Goal: Task Accomplishment & Management: Manage account settings

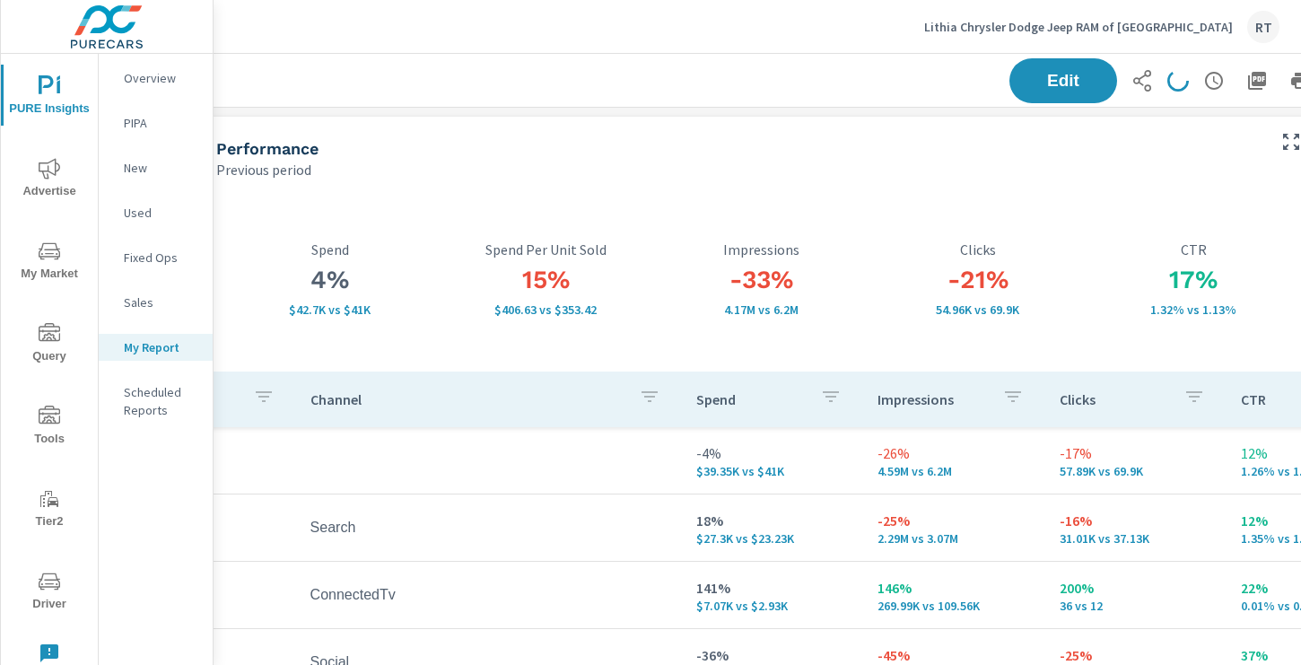
scroll to position [0, 240]
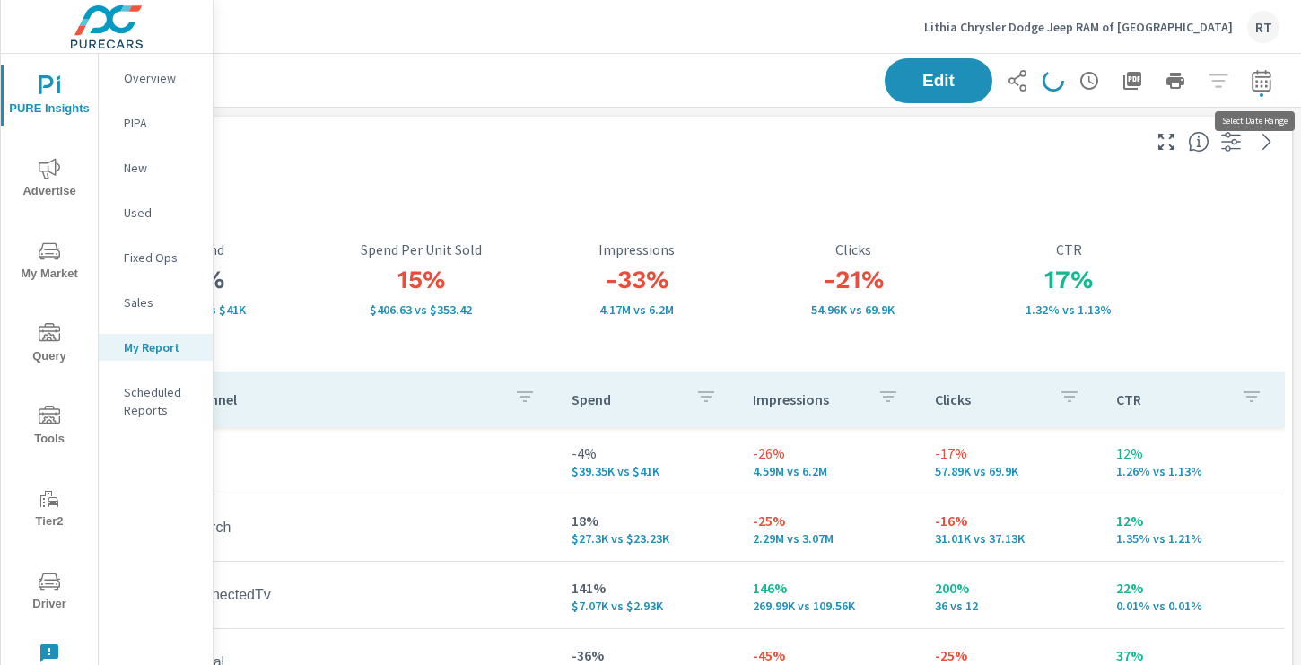
click at [1254, 88] on icon "button" at bounding box center [1261, 81] width 22 height 22
select select "Last 30 days"
select select "Previous period"
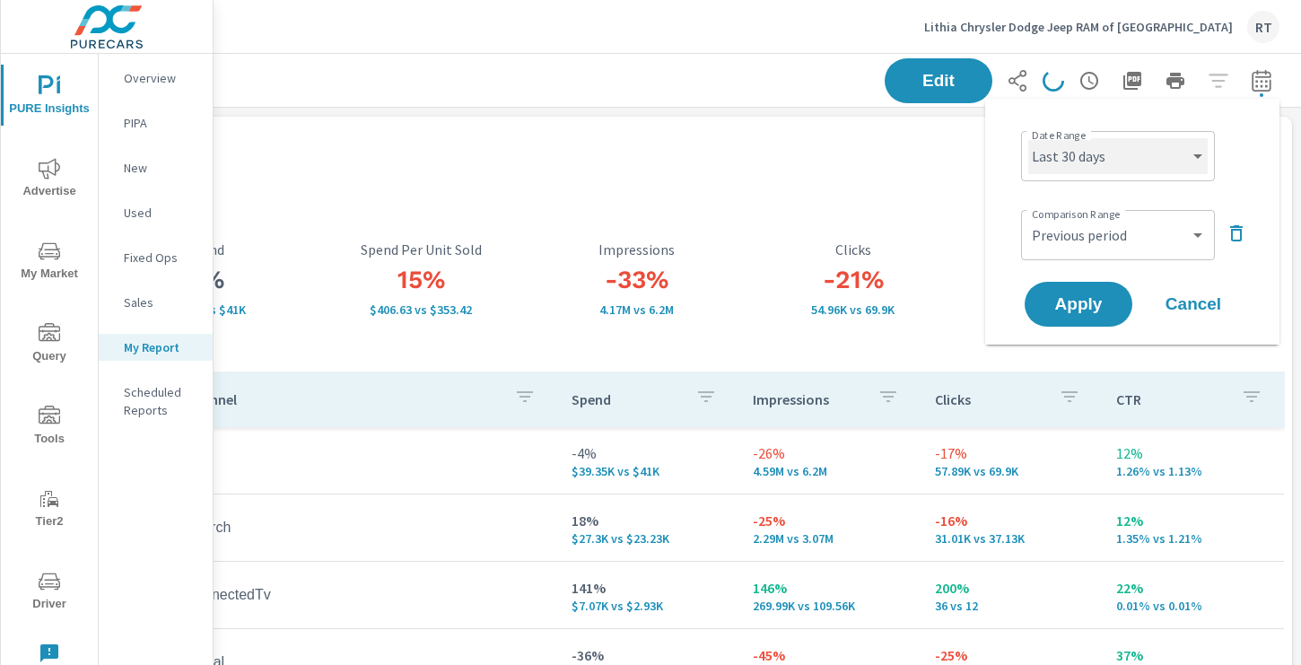
click at [1144, 155] on select "Custom [DATE] Last week Last 7 days Last 14 days Last 30 days Last 45 days Last…" at bounding box center [1117, 156] width 179 height 36
select select "Last 14 days"
click at [1028, 138] on select "Custom [DATE] Last week Last 7 days Last 14 days Last 30 days Last 45 days Last…" at bounding box center [1117, 156] width 179 height 36
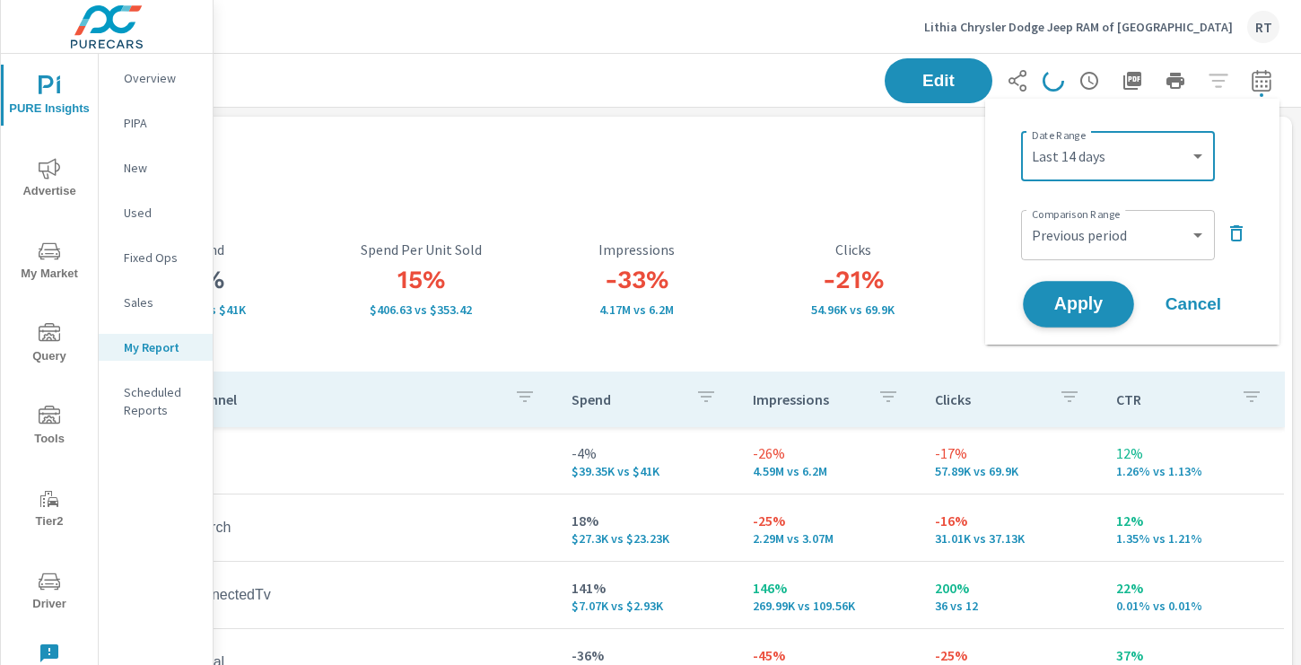
click at [1089, 312] on span "Apply" at bounding box center [1078, 304] width 74 height 17
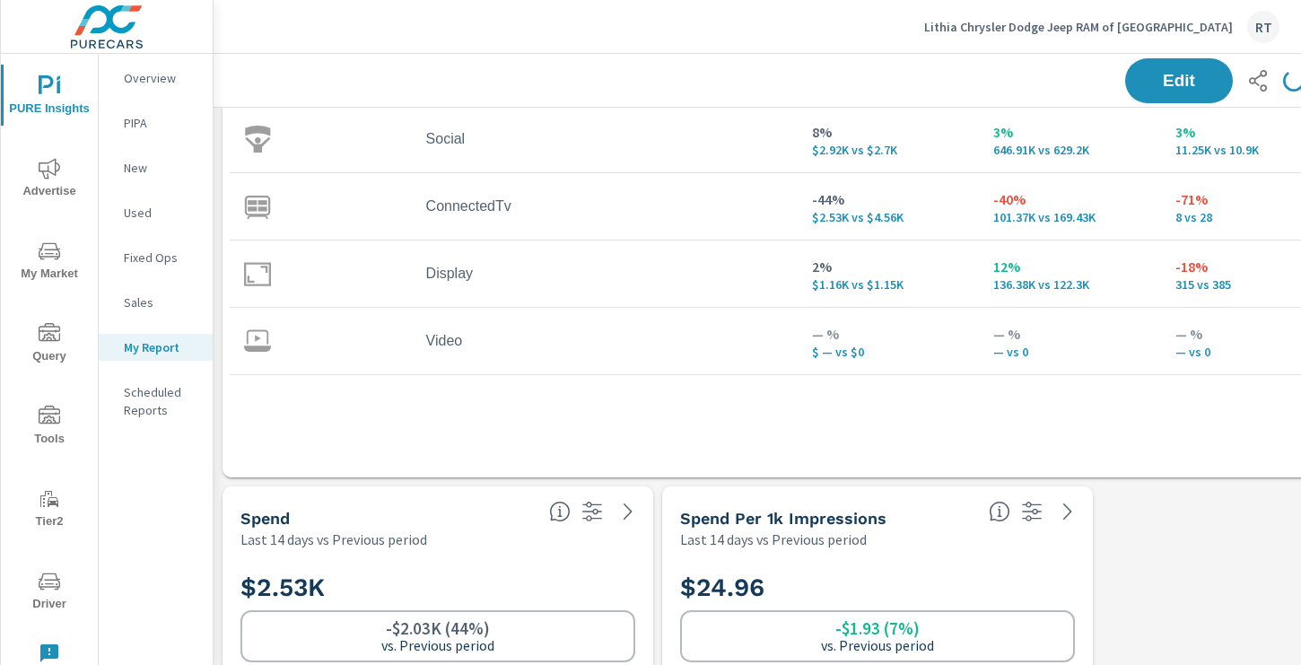
scroll to position [435, 0]
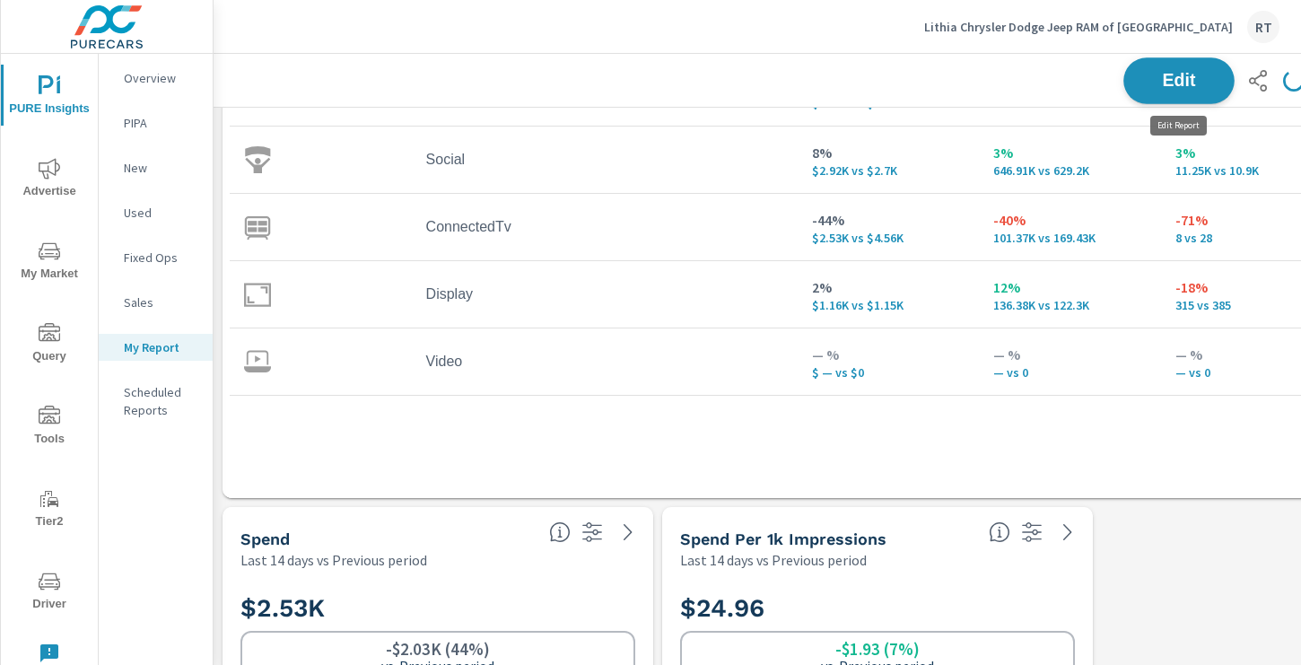
click at [1163, 86] on span "Edit" at bounding box center [1179, 80] width 74 height 17
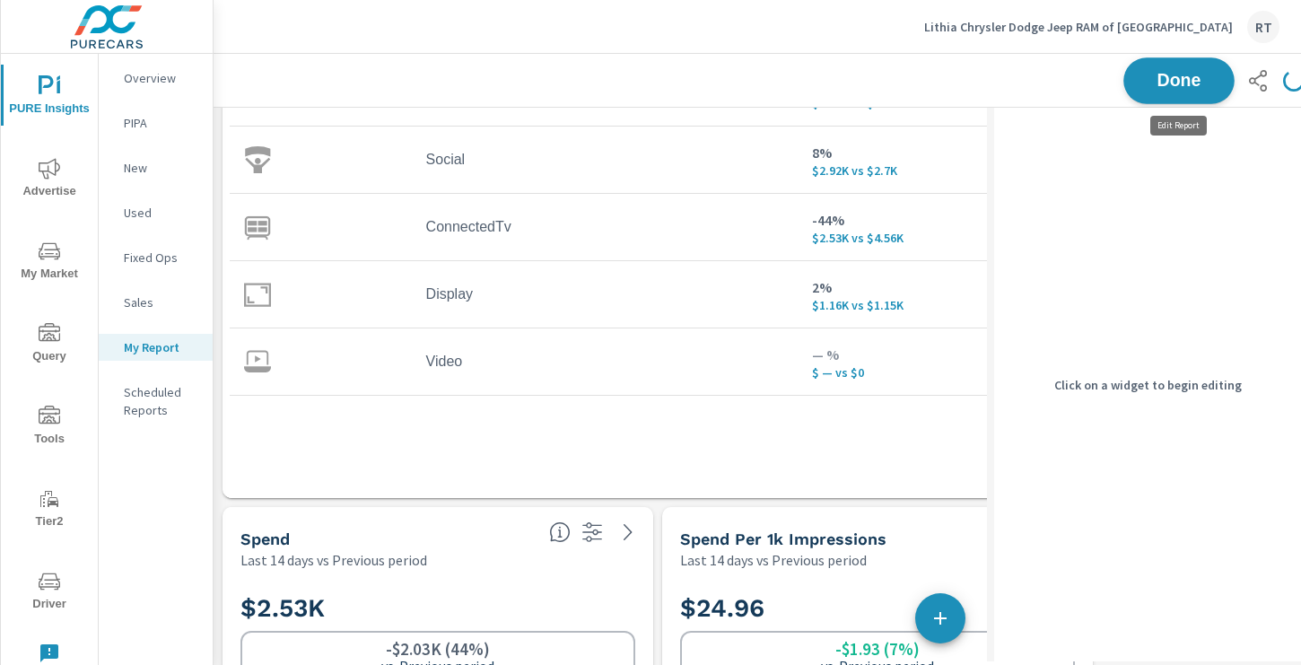
scroll to position [4136, 1015]
click at [706, 445] on div "Channel Spend Impressions Clicks CTR 69% $39.35K vs $23.23K 93% 4.59M vs 2.38M …" at bounding box center [877, 199] width 1295 height 527
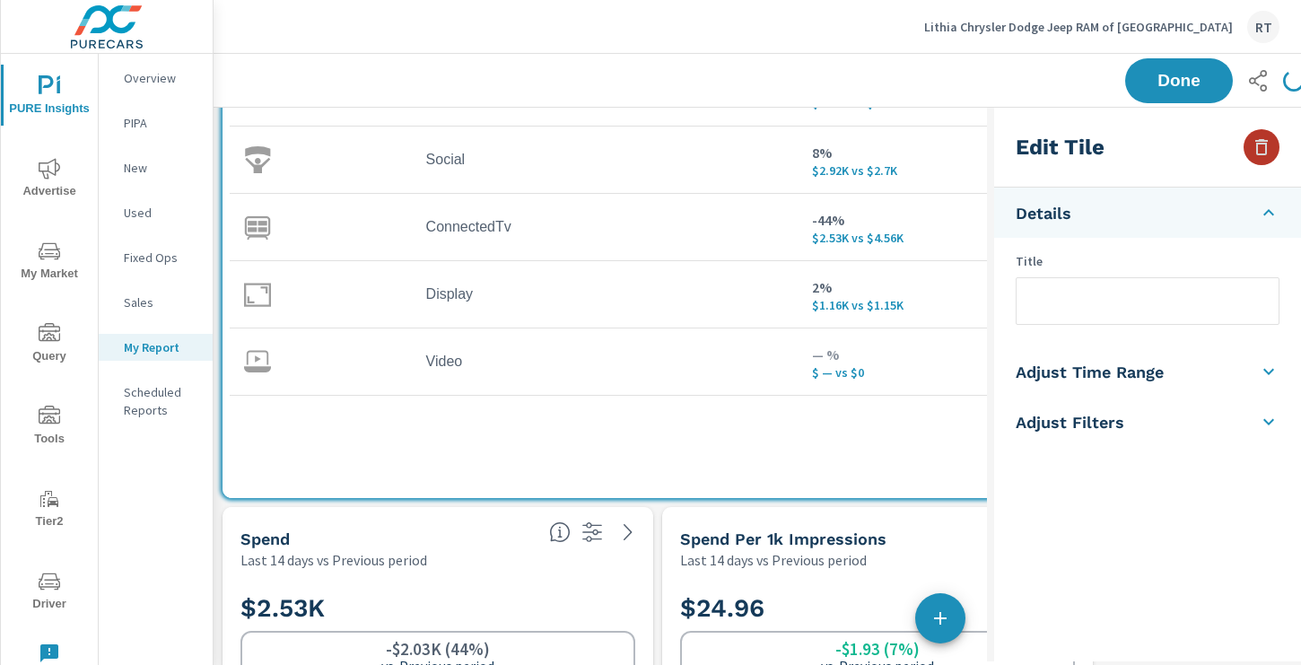
click at [1256, 147] on icon "button" at bounding box center [1261, 147] width 13 height 16
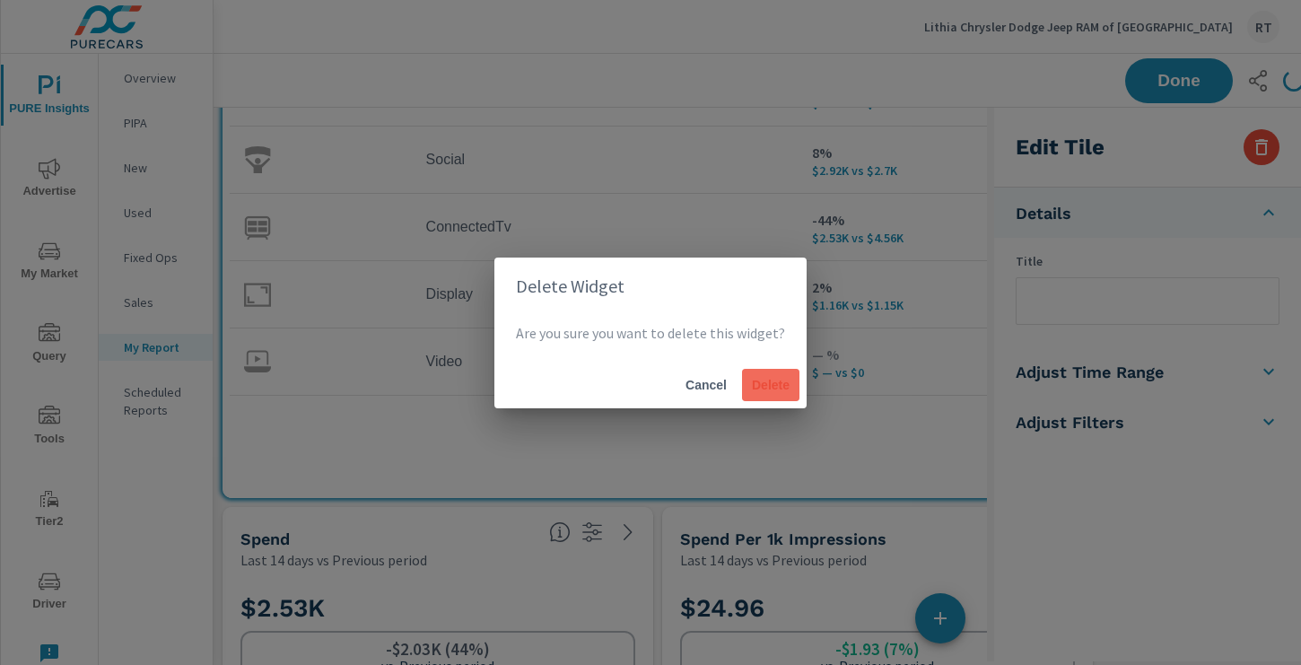
click at [742, 392] on button "Delete" at bounding box center [770, 385] width 57 height 32
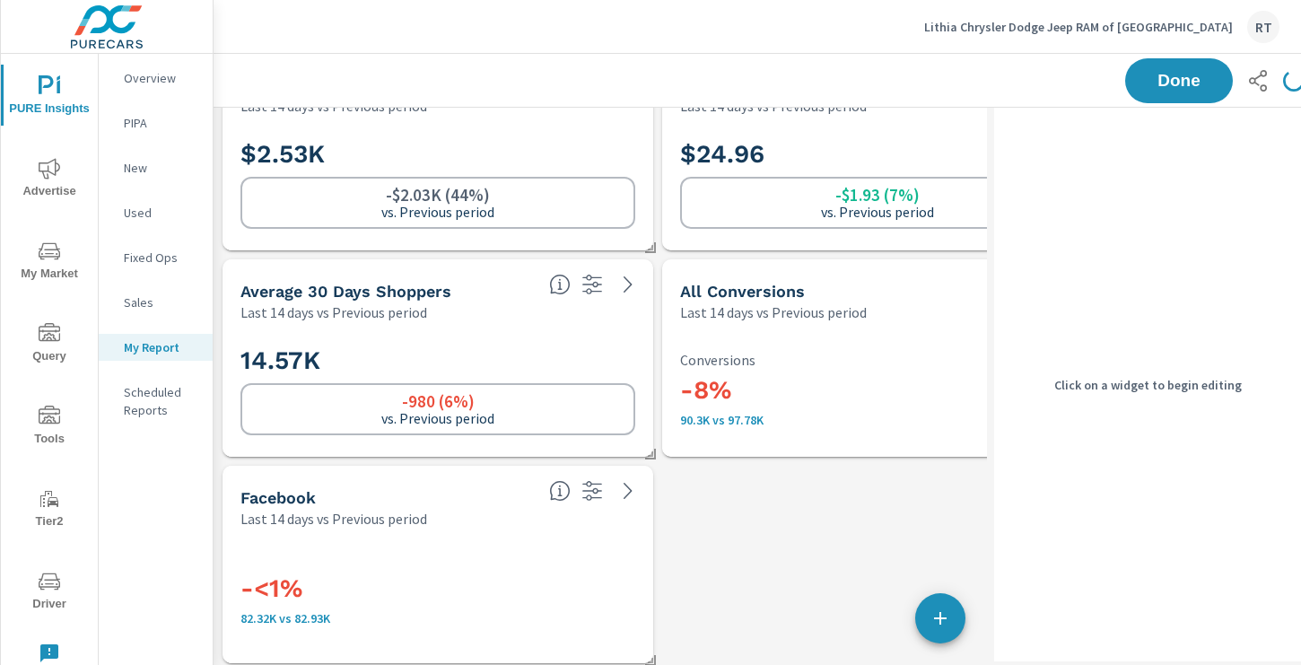
scroll to position [0, 0]
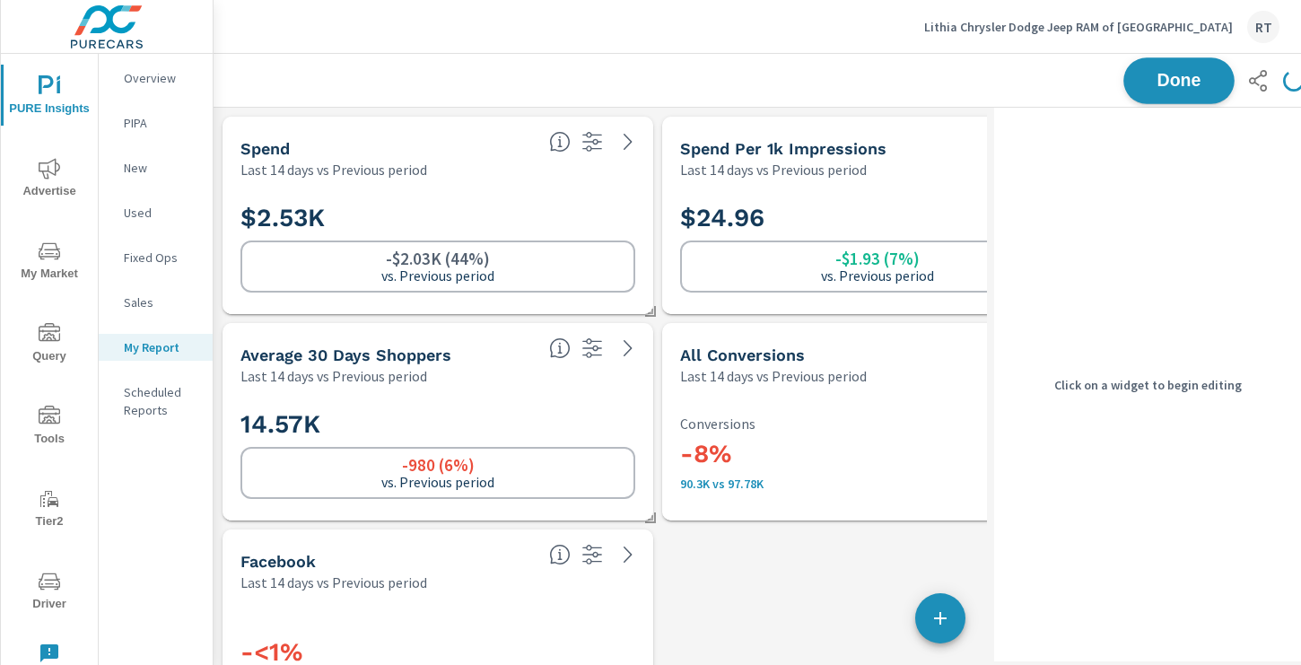
click at [1165, 74] on span "Done" at bounding box center [1179, 80] width 74 height 17
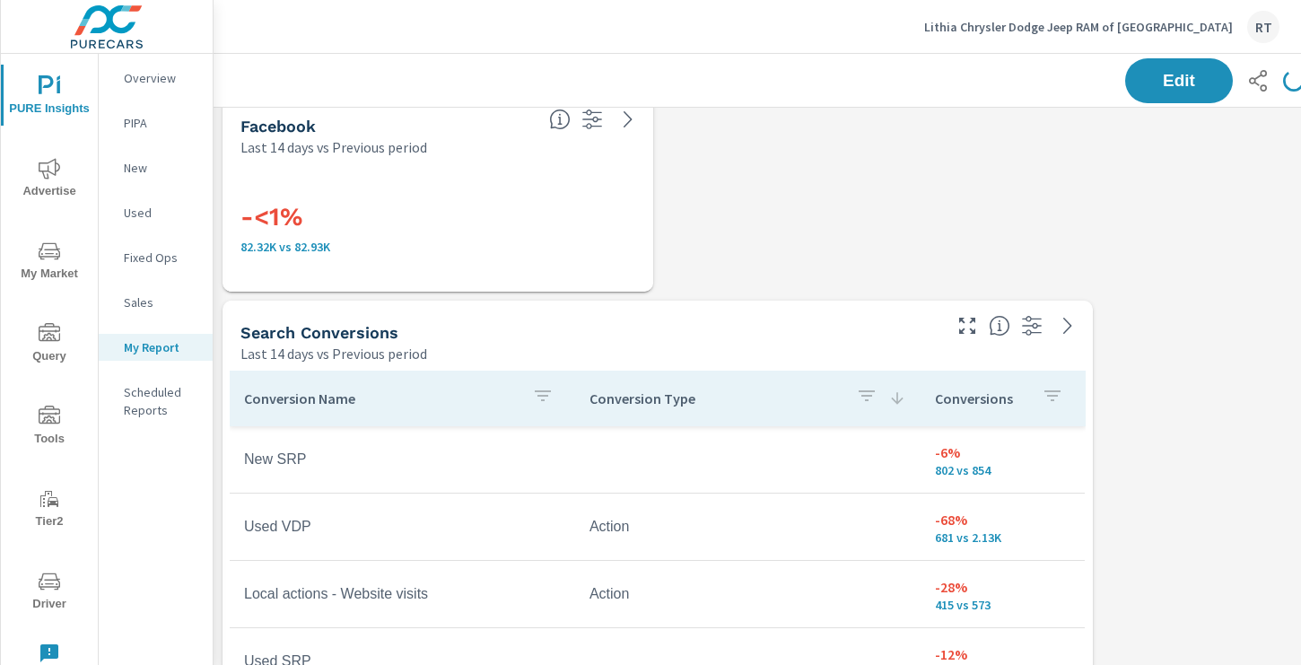
scroll to position [454, 0]
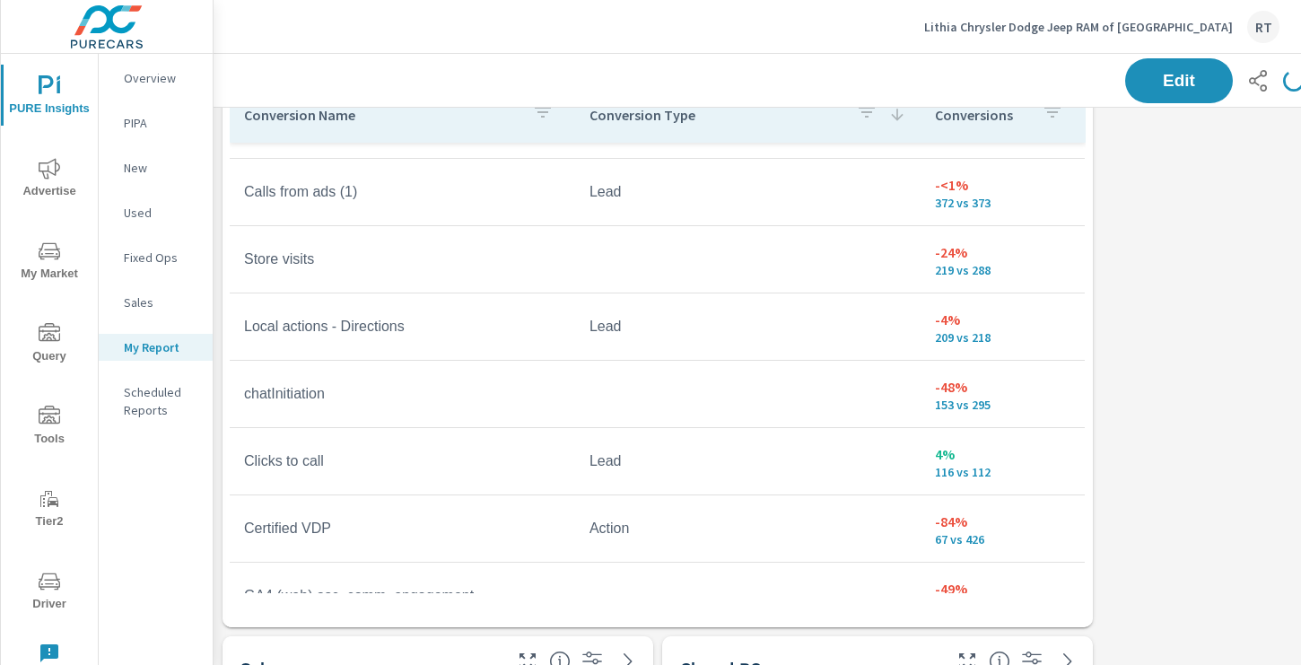
scroll to position [707, 1]
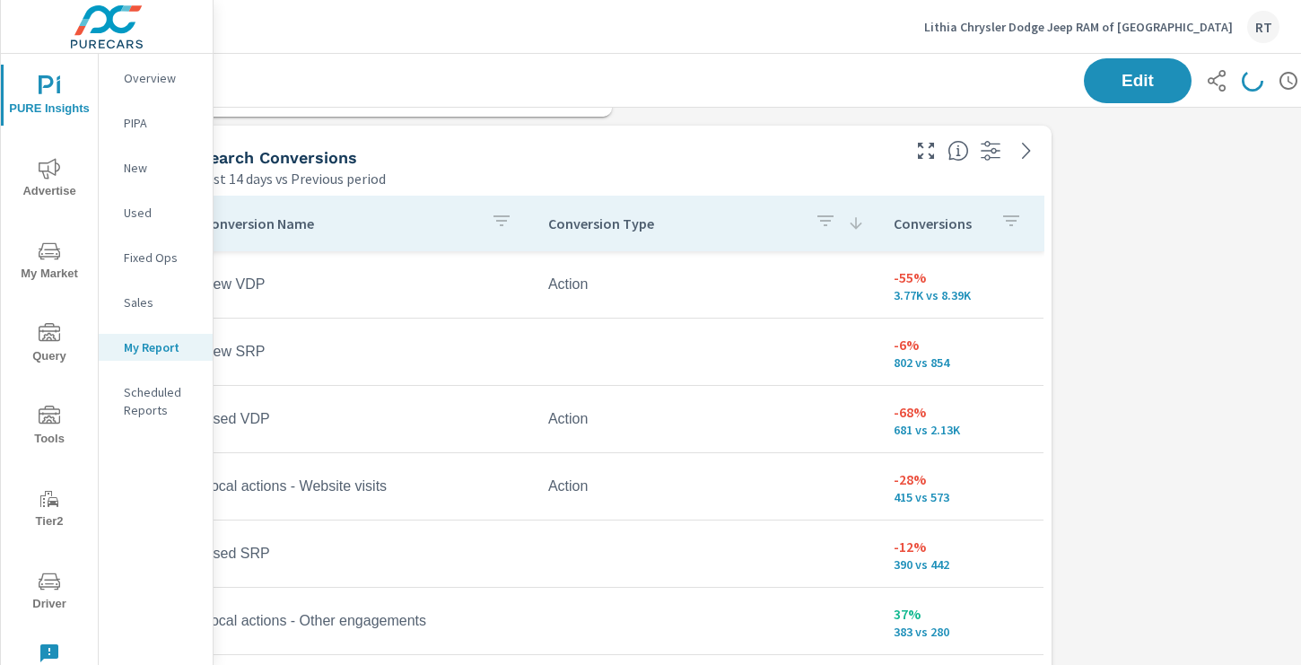
scroll to position [610, 0]
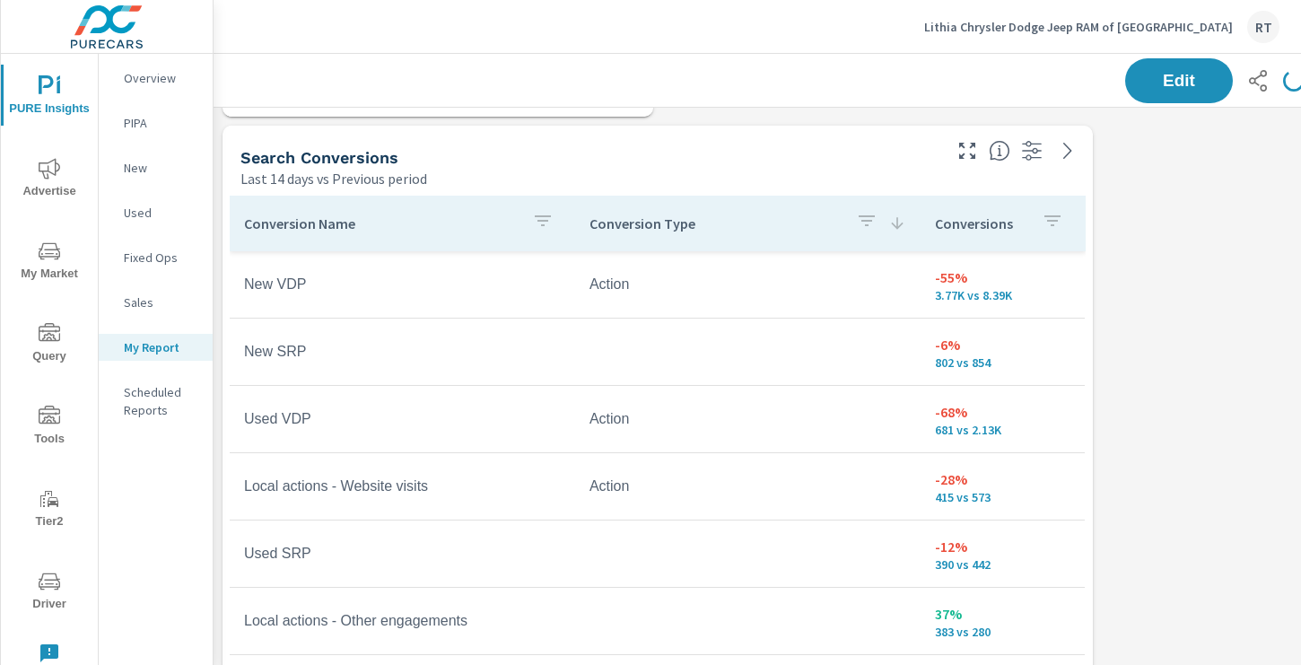
click at [1016, 218] on p "Conversions" at bounding box center [981, 223] width 92 height 18
click at [1062, 227] on icon at bounding box center [1061, 223] width 12 height 12
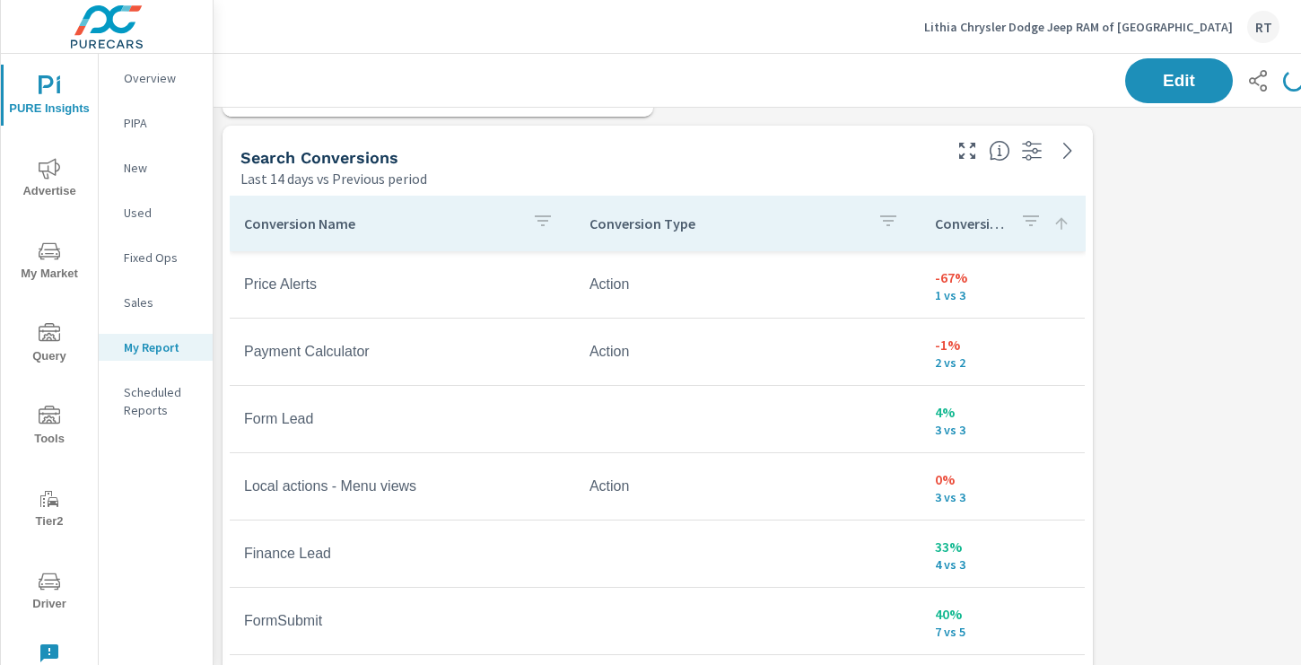
click at [1062, 225] on icon at bounding box center [1061, 223] width 18 height 18
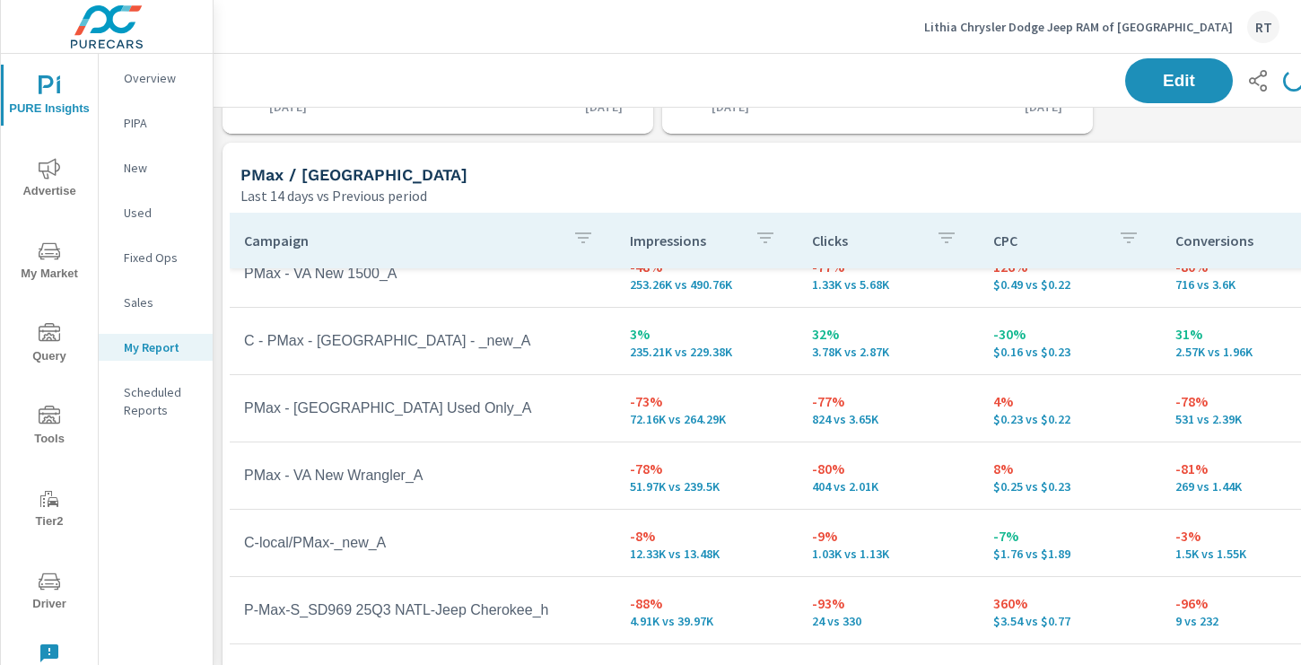
scroll to position [1629, 0]
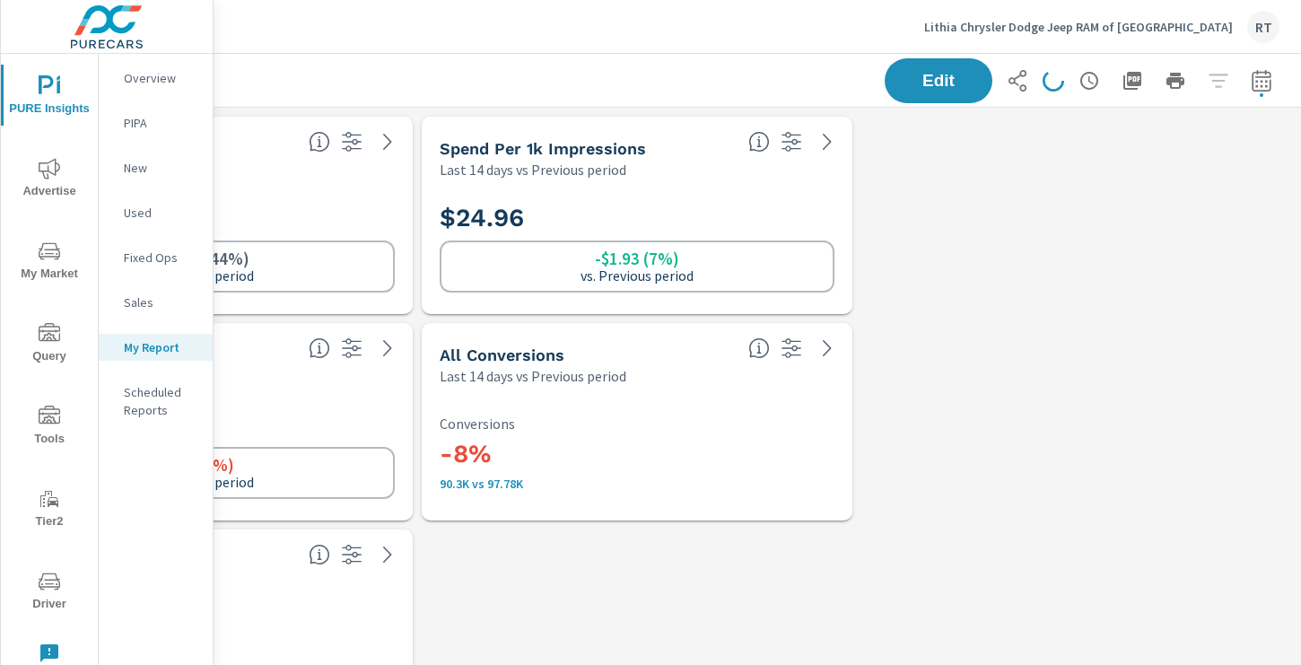
click at [1265, 70] on icon "button" at bounding box center [1260, 80] width 19 height 22
select select "Last 14 days"
select select "Previous period"
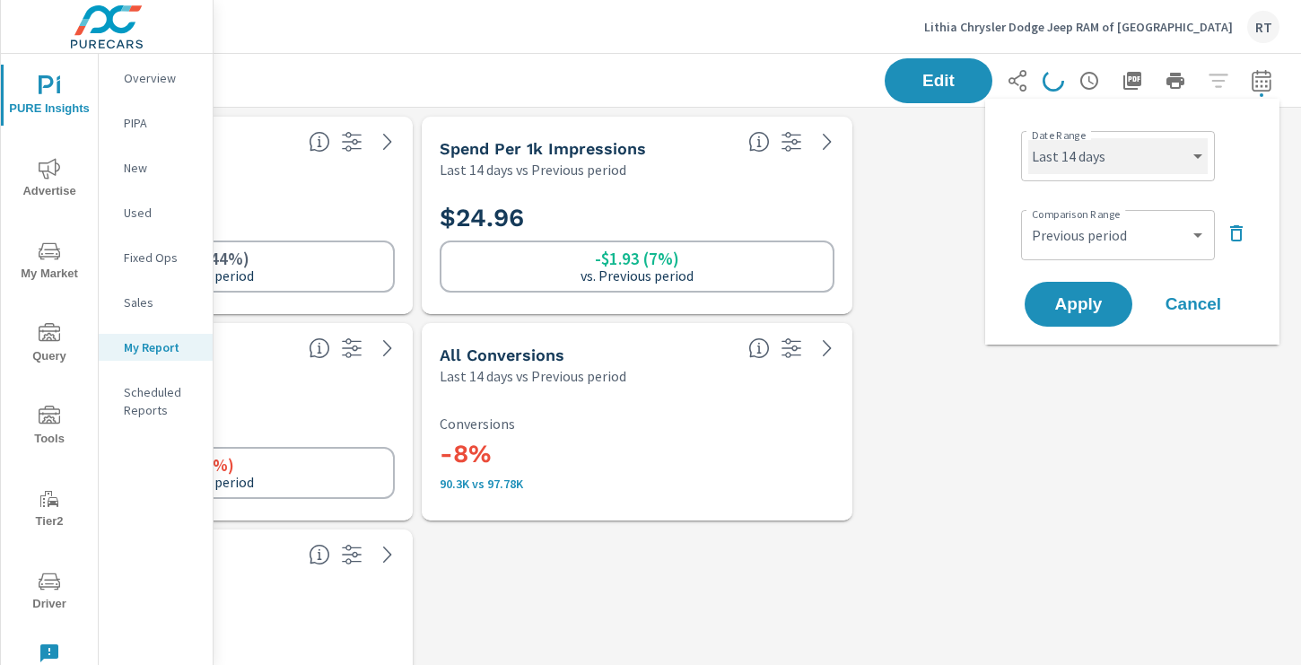
click at [1138, 143] on select "Custom [DATE] Last week Last 7 days Last 14 days Last 30 days Last 45 days Last…" at bounding box center [1117, 156] width 179 height 36
select select "Last 30 days"
click at [1028, 138] on select "Custom [DATE] Last week Last 7 days Last 14 days Last 30 days Last 45 days Last…" at bounding box center [1117, 156] width 179 height 36
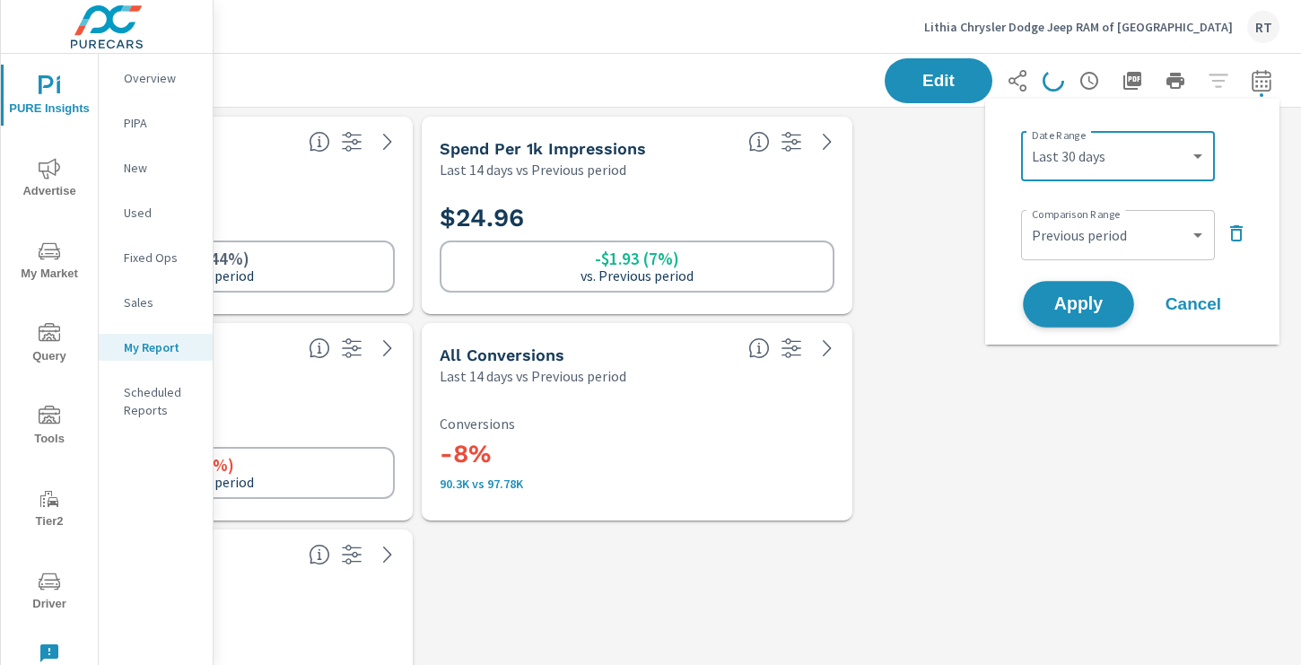
click at [1080, 301] on span "Apply" at bounding box center [1078, 304] width 74 height 17
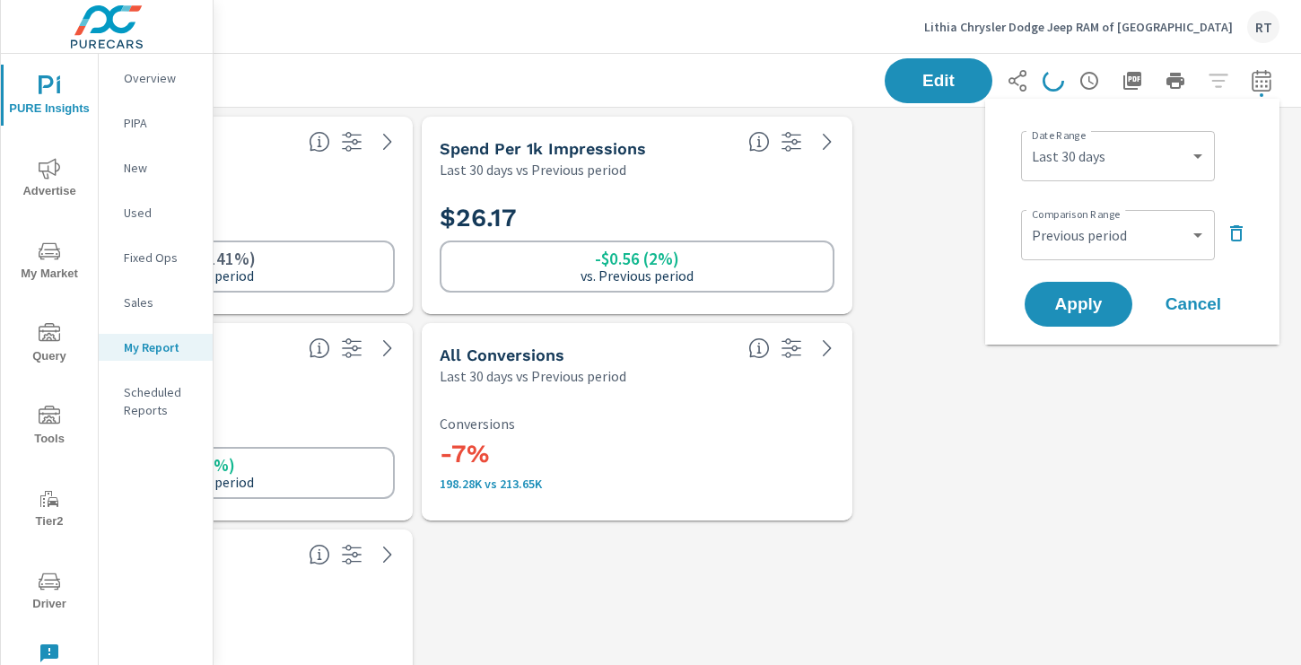
drag, startPoint x: 958, startPoint y: 370, endPoint x: 1149, endPoint y: 355, distance: 191.7
click at [1188, 296] on span "Cancel" at bounding box center [1193, 304] width 72 height 16
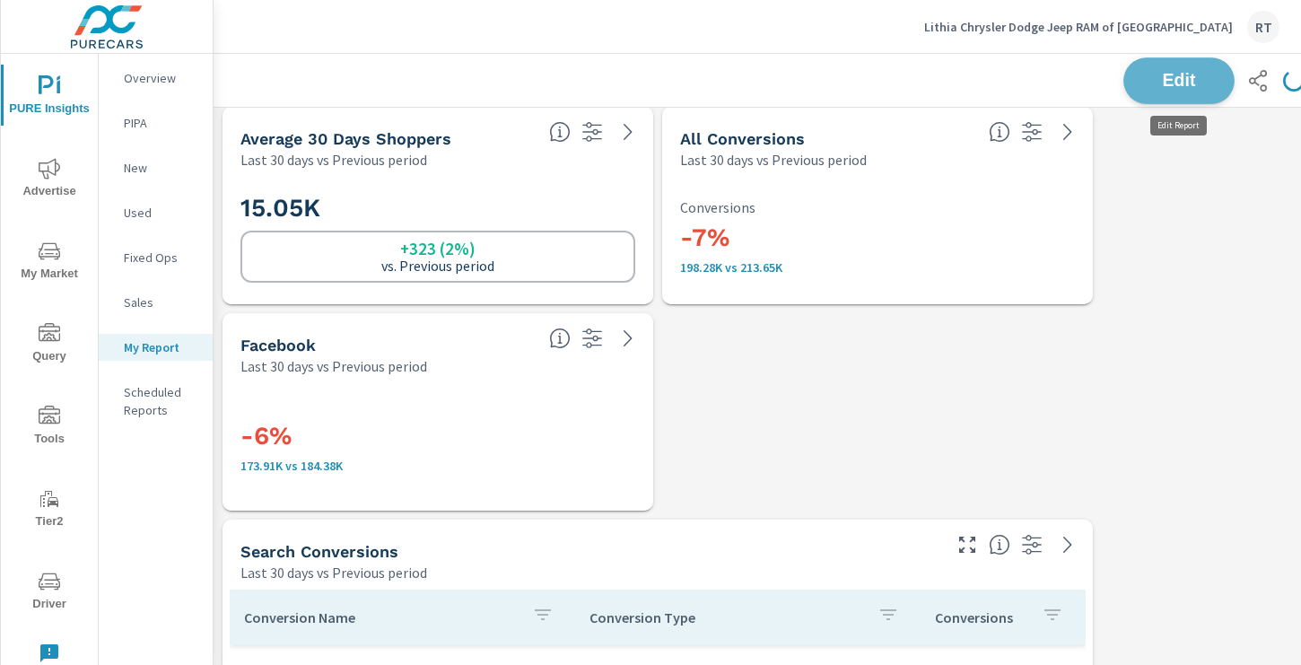
click at [1154, 76] on span "Edit" at bounding box center [1179, 80] width 74 height 17
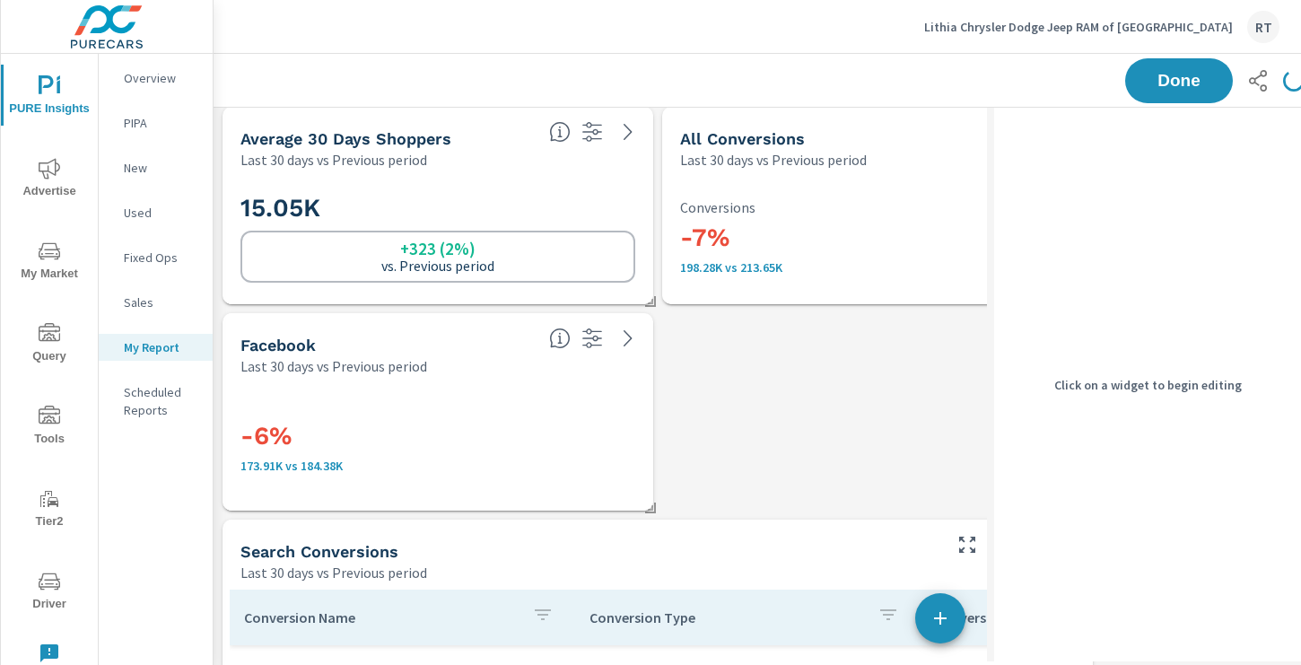
click at [781, 214] on p "Conversions" at bounding box center [877, 207] width 395 height 16
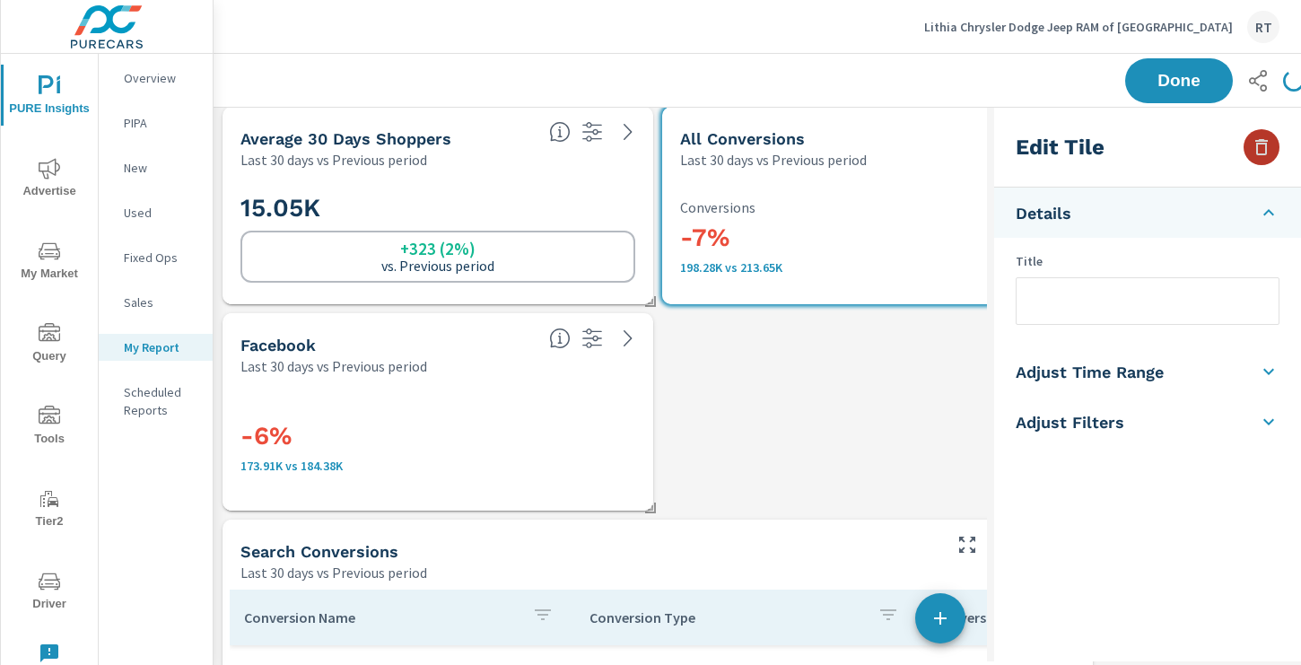
click at [1265, 143] on icon "button" at bounding box center [1261, 147] width 13 height 16
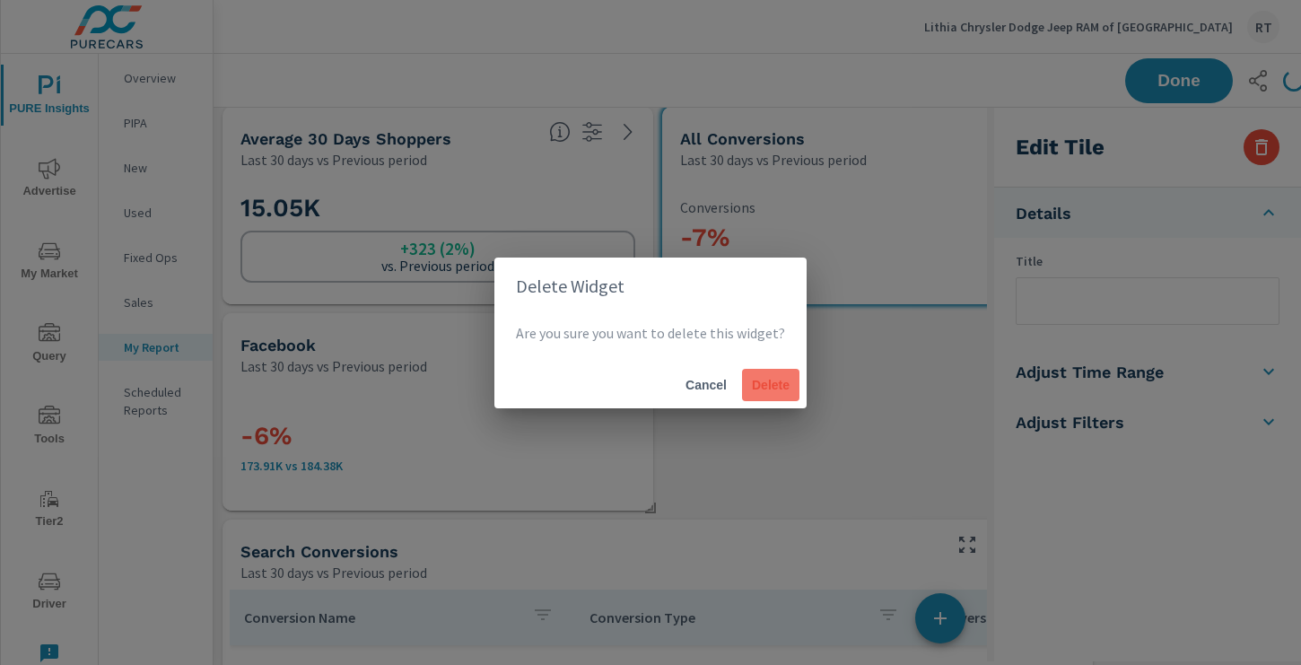
click at [749, 380] on span "Delete" at bounding box center [770, 385] width 43 height 16
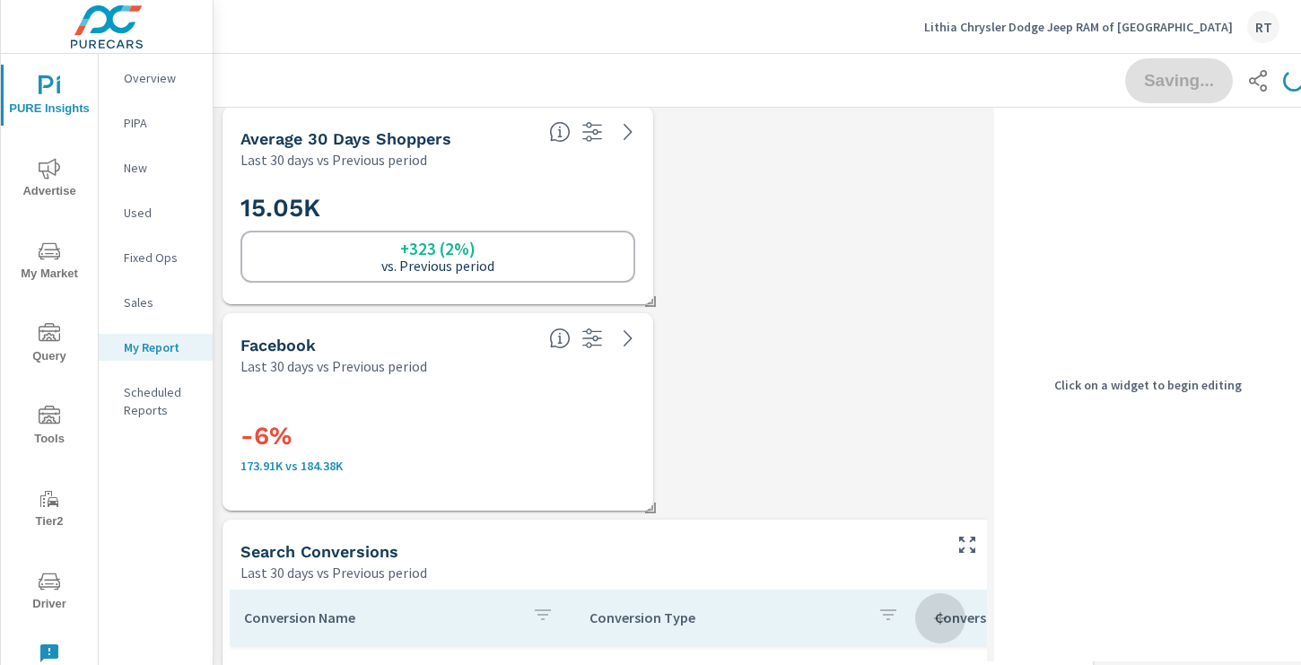
click at [559, 406] on div "-6% 173.91K vs 184.38K" at bounding box center [437, 443] width 395 height 99
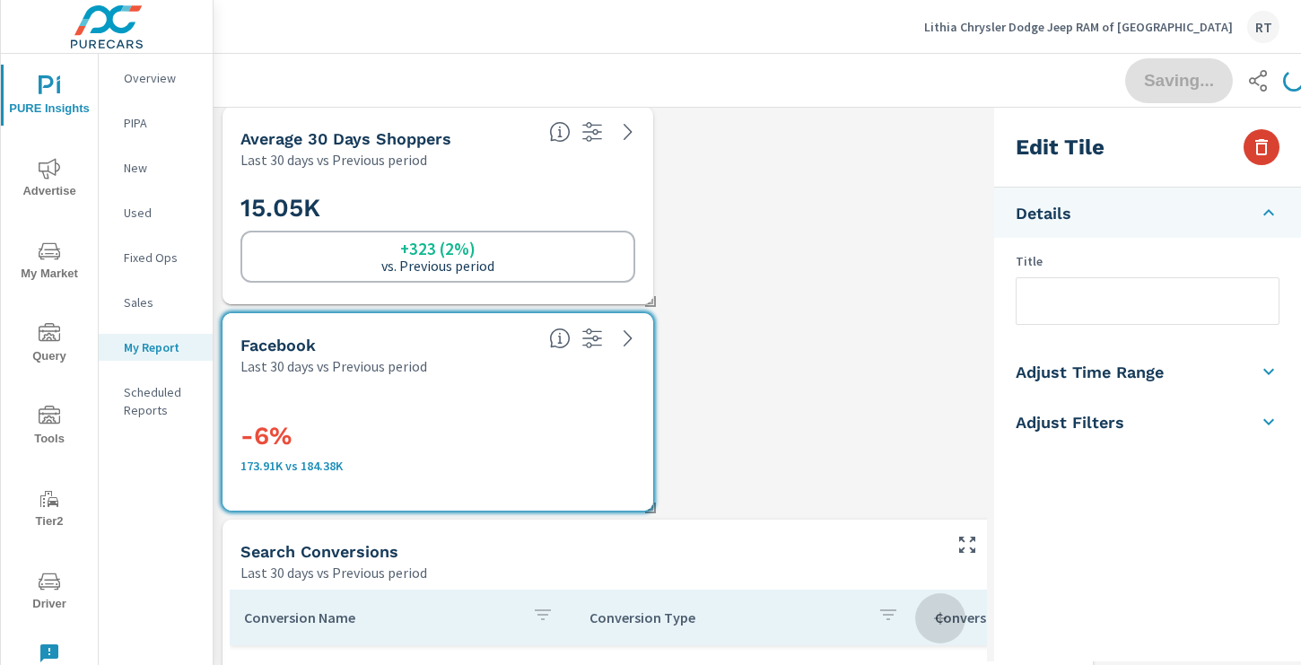
click at [1246, 152] on button "button" at bounding box center [1261, 147] width 36 height 36
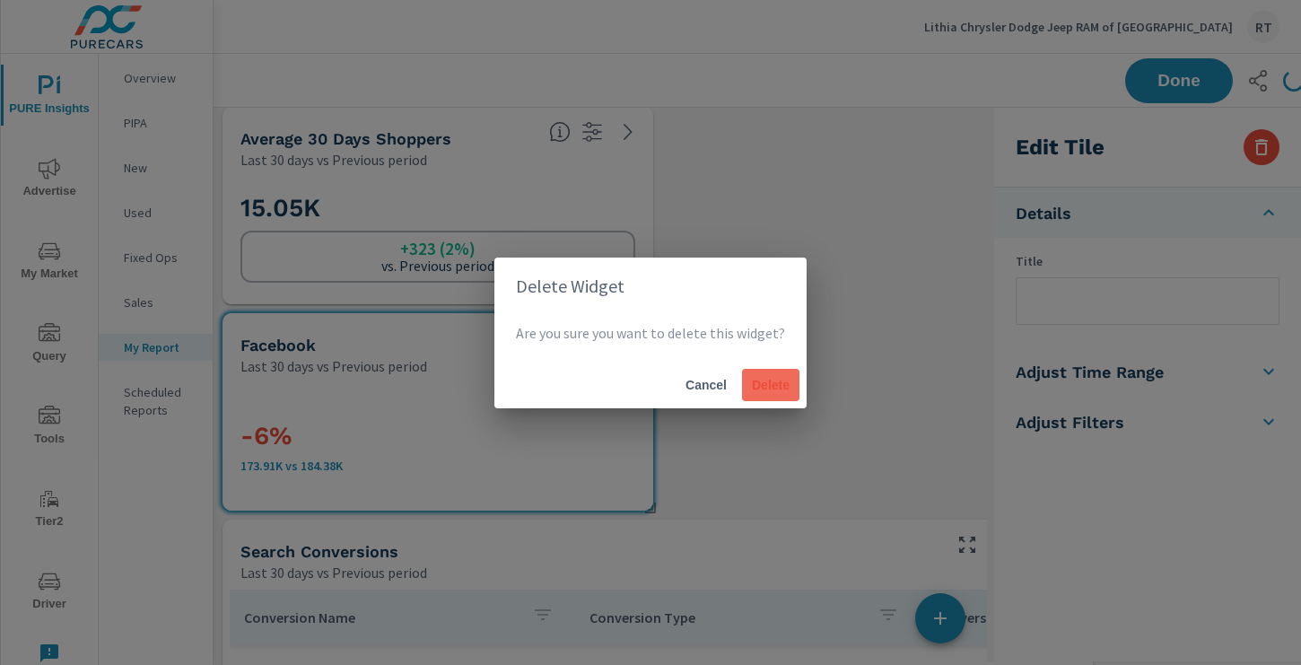
click at [771, 377] on span "Delete" at bounding box center [770, 385] width 43 height 16
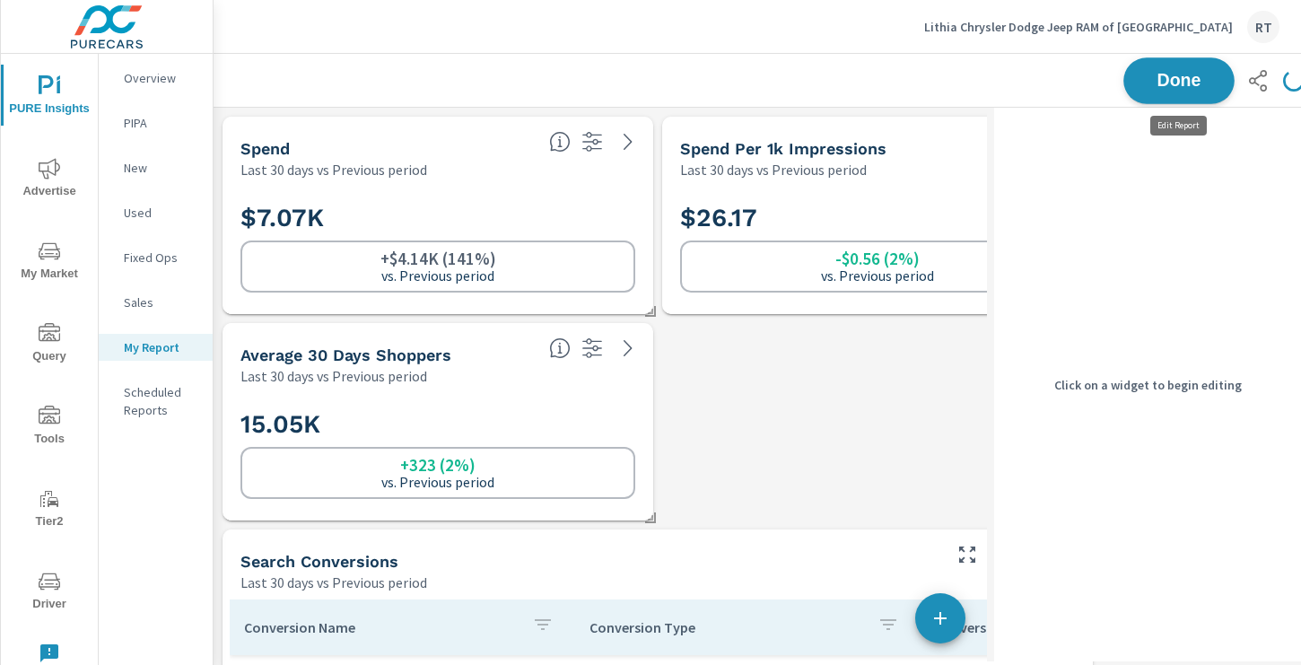
click at [1174, 80] on span "Done" at bounding box center [1179, 80] width 74 height 17
